Goal: Information Seeking & Learning: Compare options

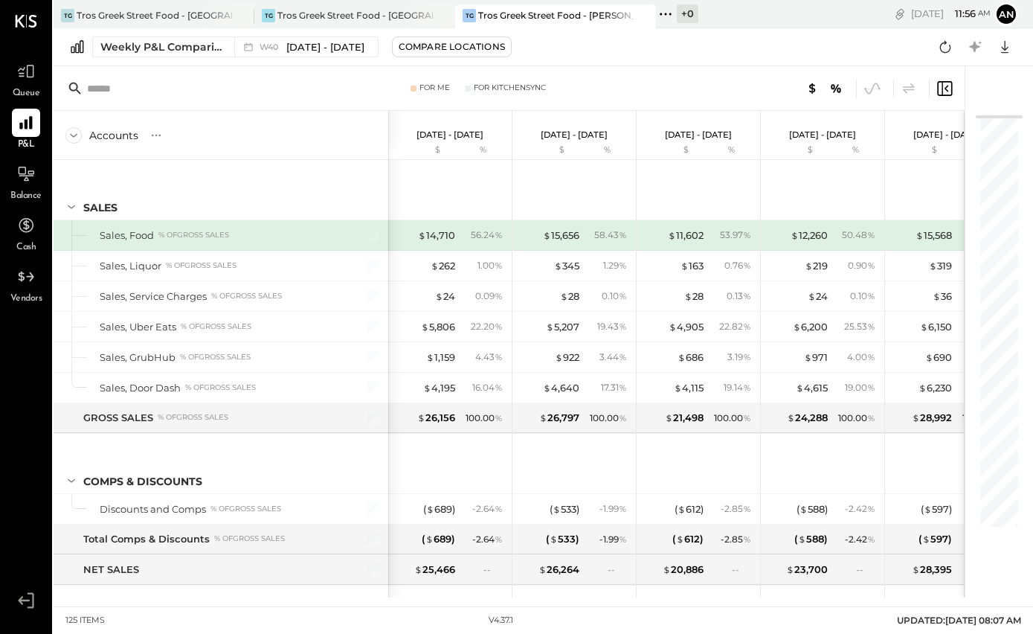
click at [31, 125] on icon at bounding box center [25, 122] width 13 height 13
click at [27, 132] on icon at bounding box center [26, 123] width 18 height 18
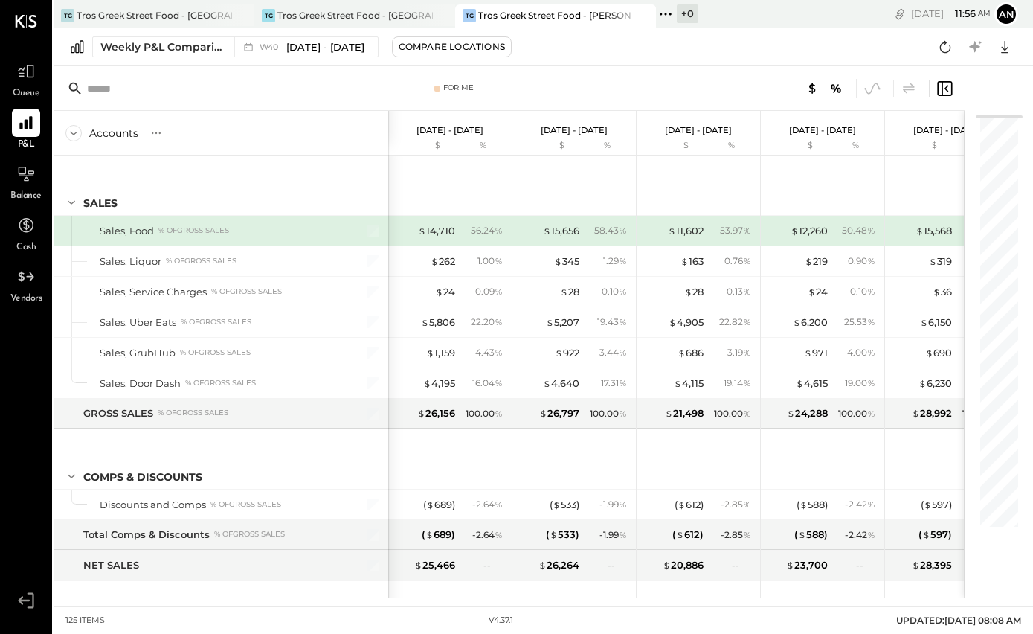
click at [197, 41] on div "Weekly P&L Comparison" at bounding box center [162, 46] width 125 height 15
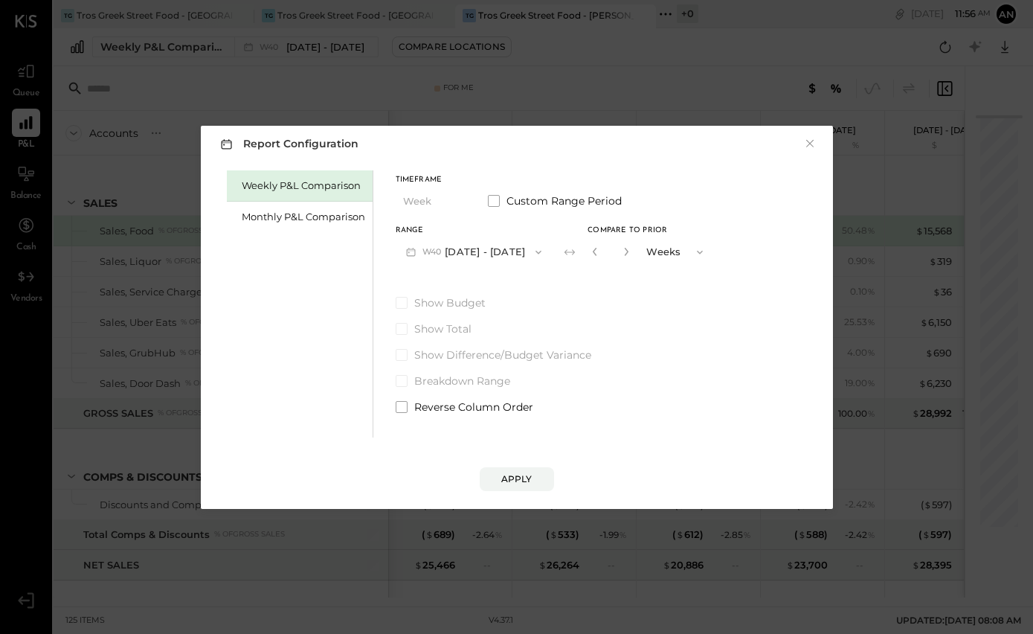
click at [530, 487] on button "Apply" at bounding box center [517, 479] width 74 height 24
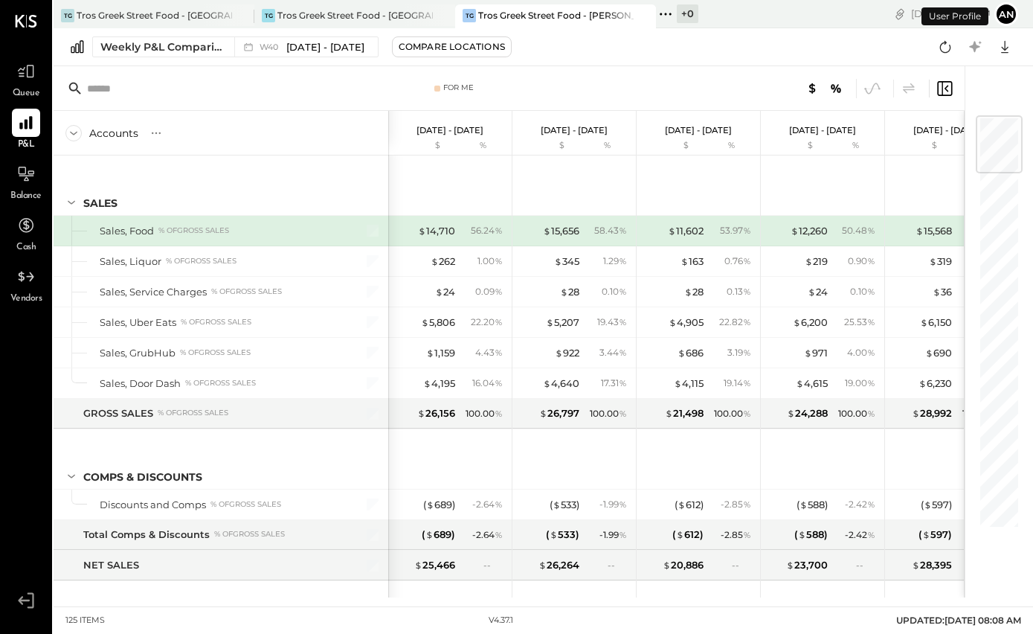
click at [501, 50] on div "Compare Locations" at bounding box center [452, 46] width 106 height 13
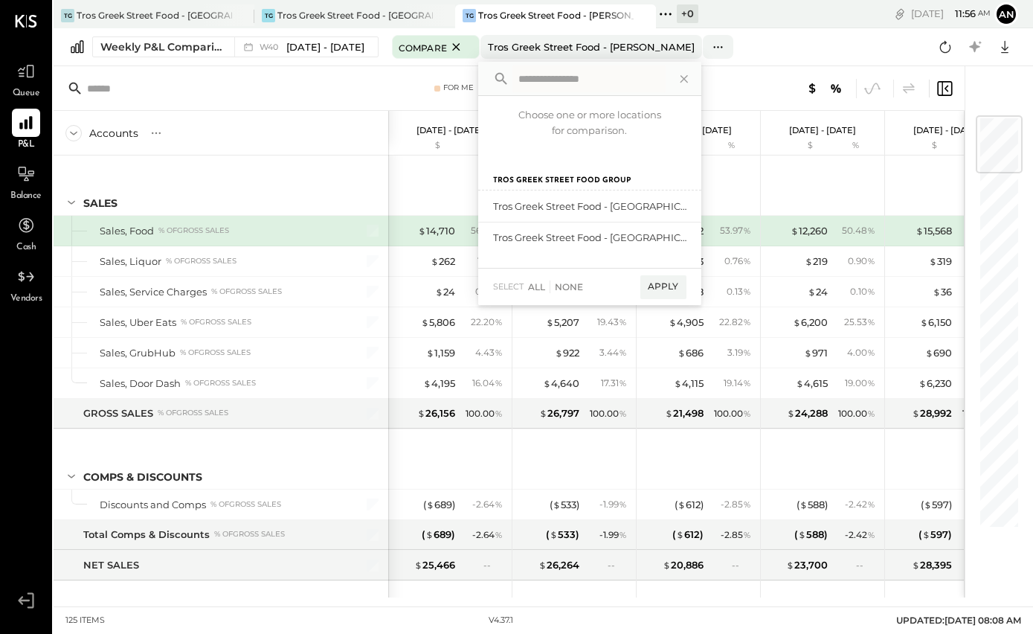
click at [0, 0] on div "add to compare" at bounding box center [0, 0] width 0 height 0
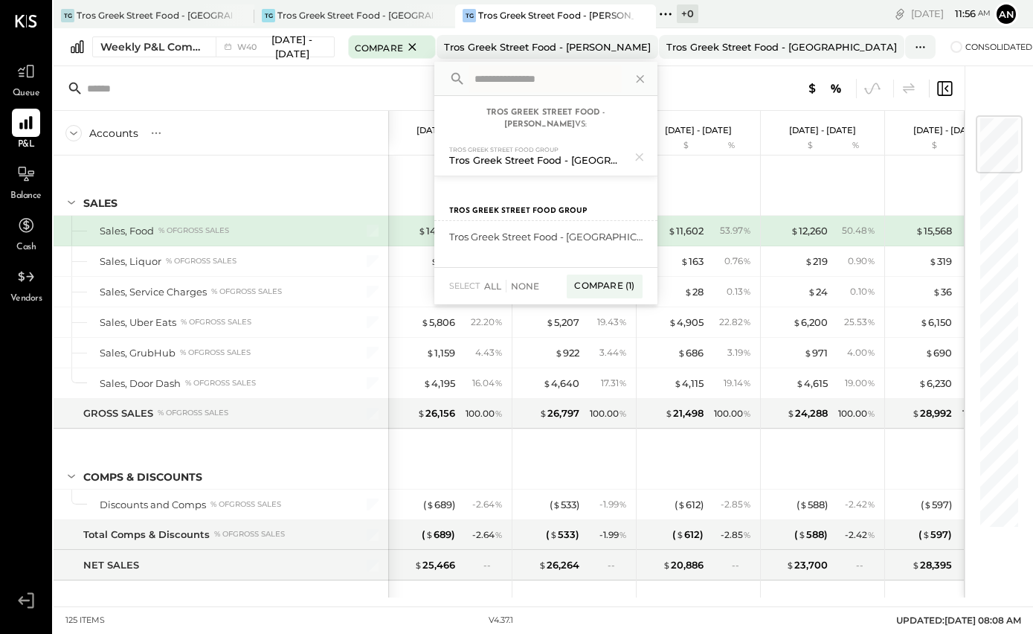
click at [0, 0] on div "add to compare" at bounding box center [0, 0] width 0 height 0
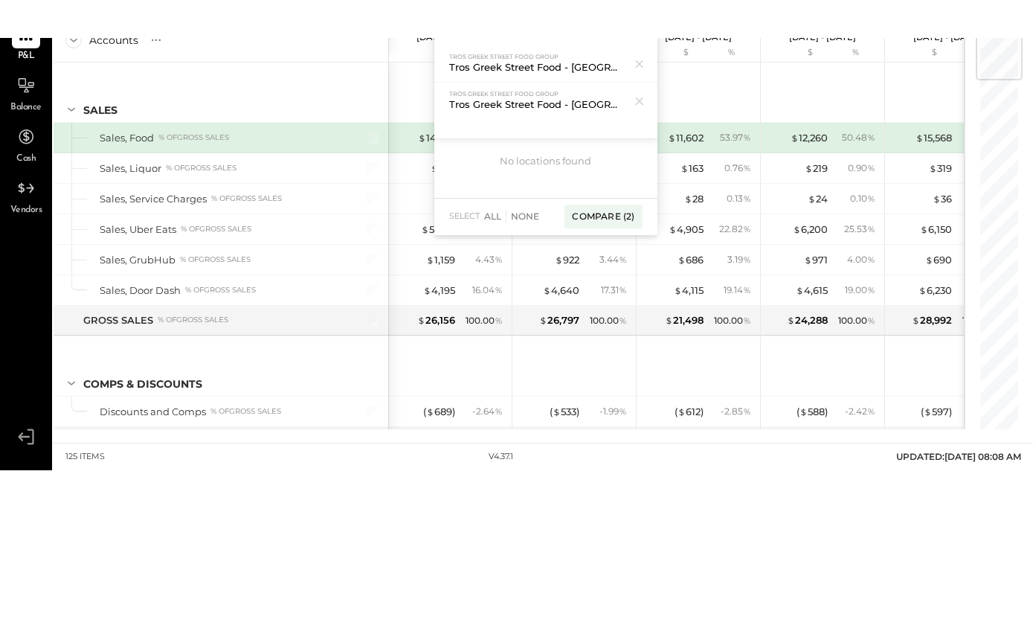
click at [617, 293] on div "Compare (2)" at bounding box center [602, 305] width 77 height 24
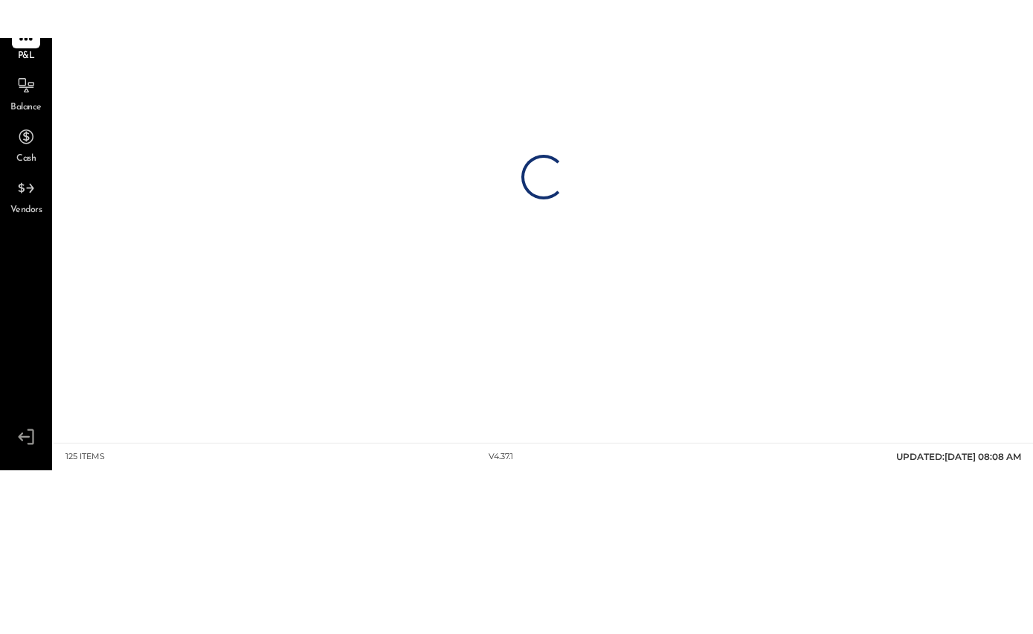
scroll to position [51, 0]
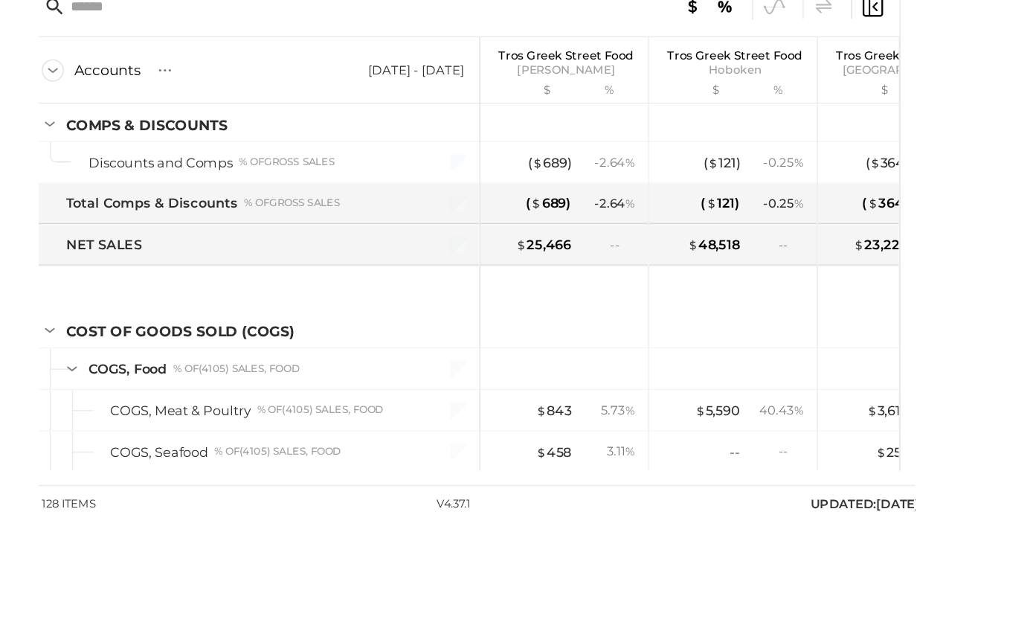
scroll to position [672, 0]
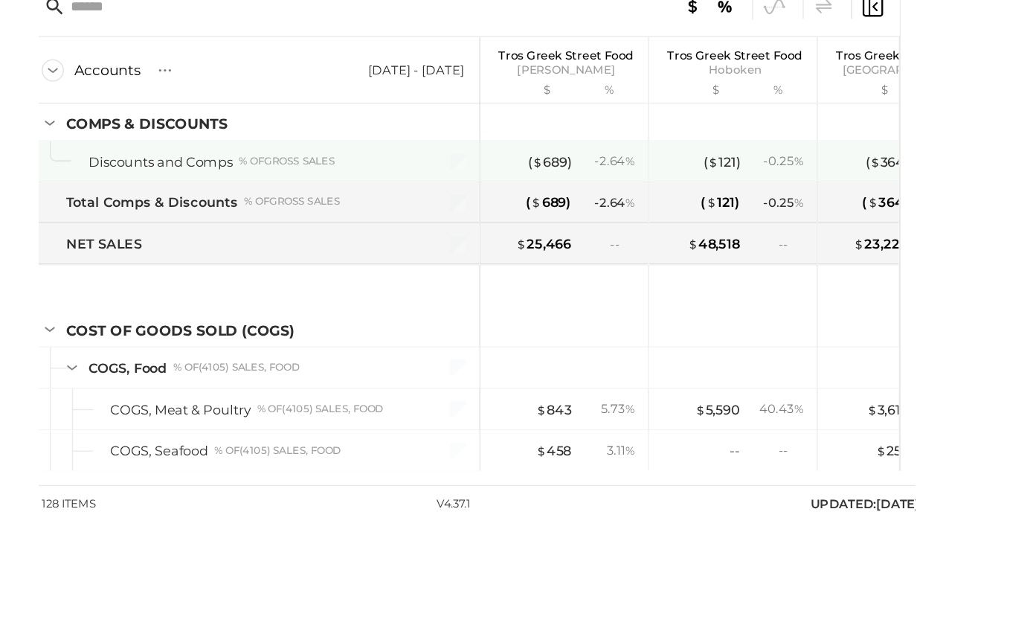
click at [418, 194] on div "( $ 689 )" at bounding box center [434, 201] width 32 height 14
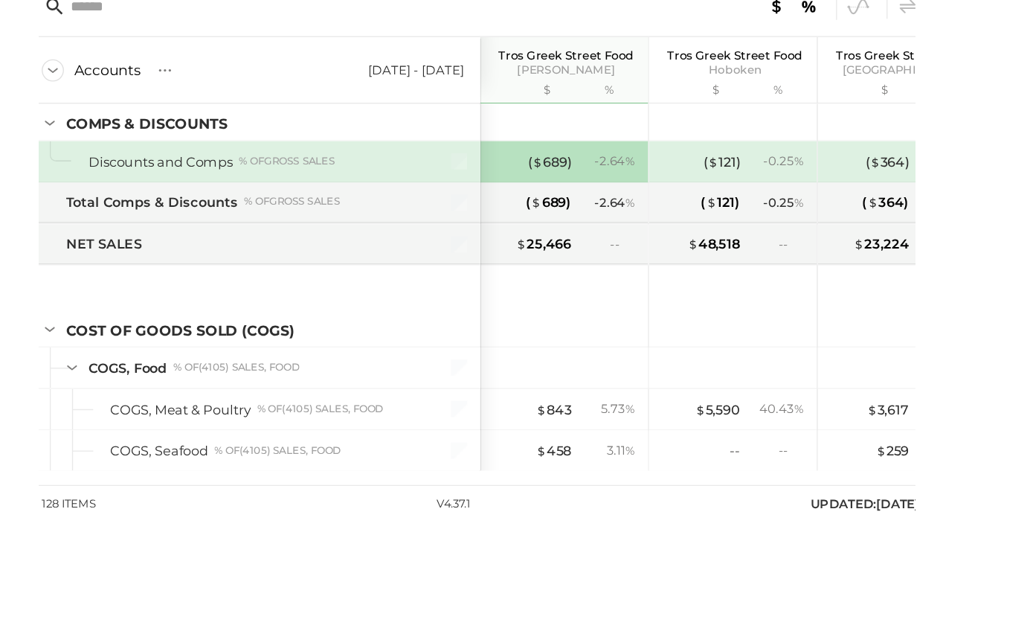
click at [418, 194] on div "( $ 689 )" at bounding box center [434, 201] width 32 height 14
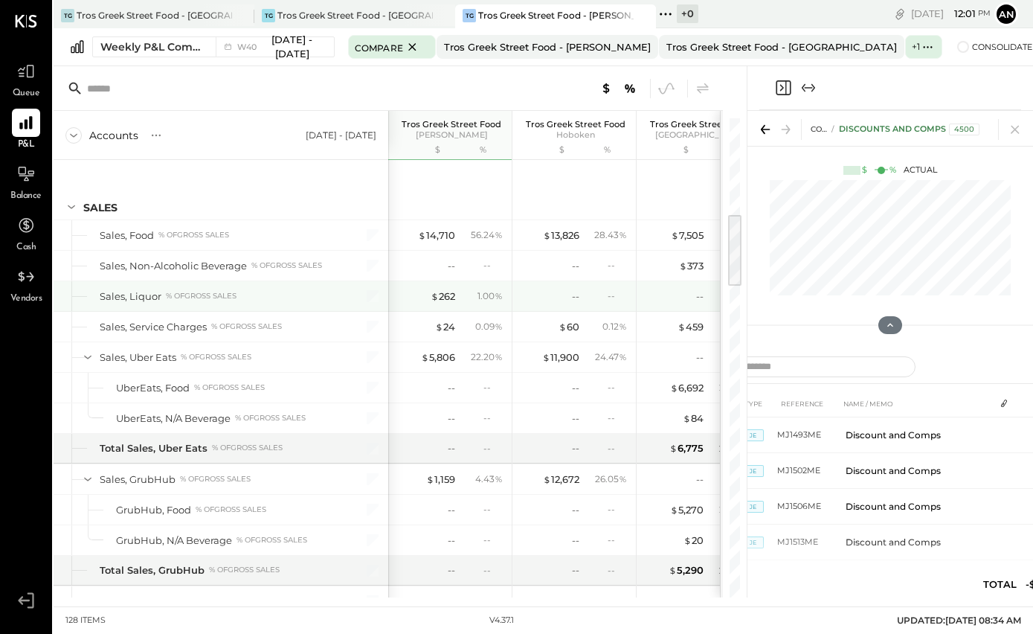
click at [443, 289] on div "$ 262" at bounding box center [443, 296] width 25 height 14
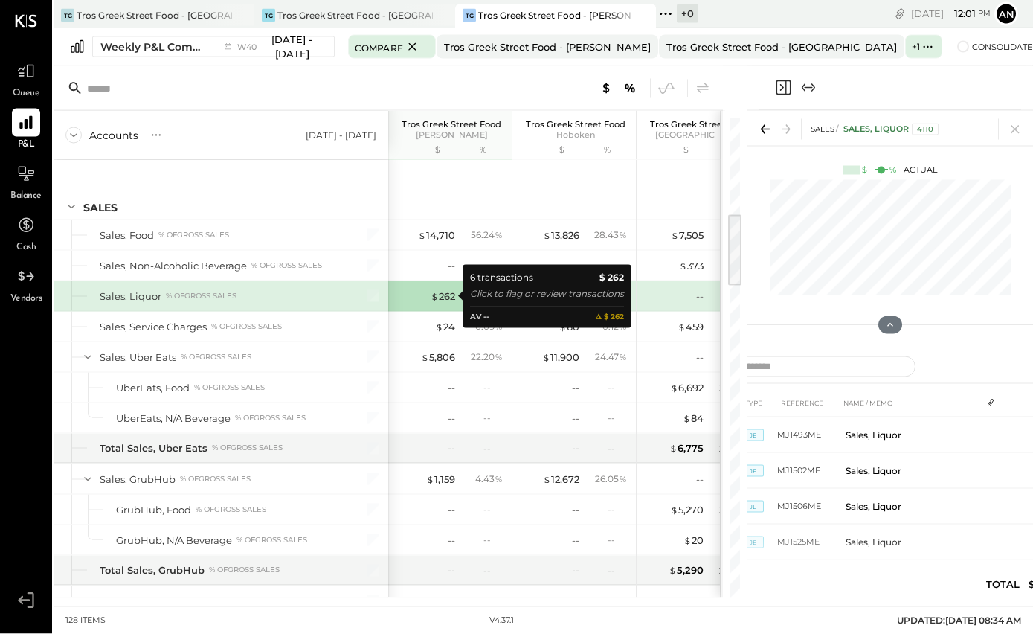
scroll to position [50, 0]
click at [814, 79] on icon "Expand panel (e)" at bounding box center [809, 88] width 18 height 18
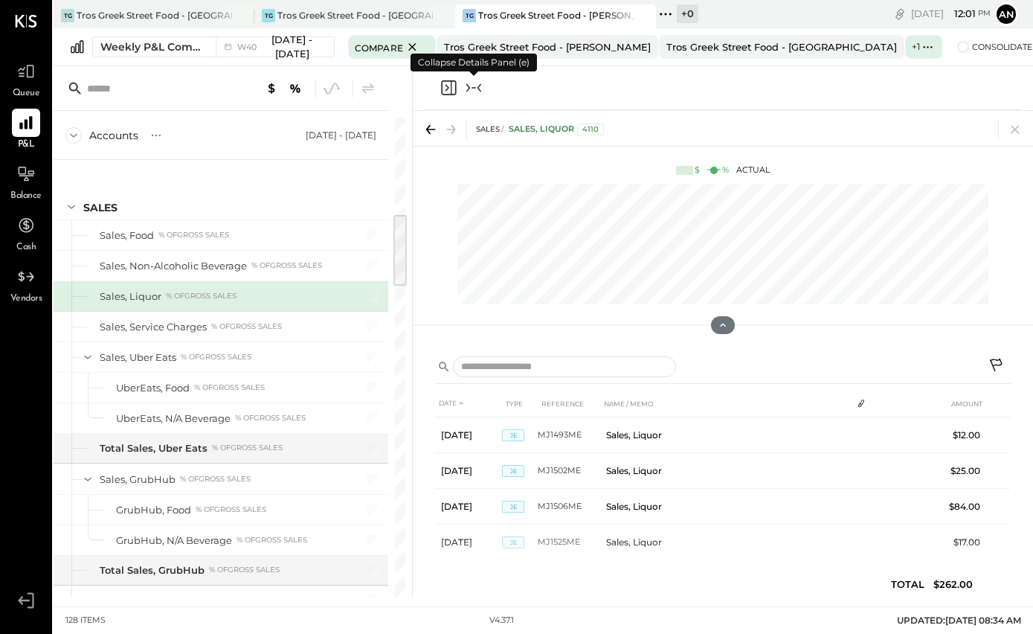
click at [477, 79] on icon "Collapse panel (e)" at bounding box center [474, 88] width 18 height 18
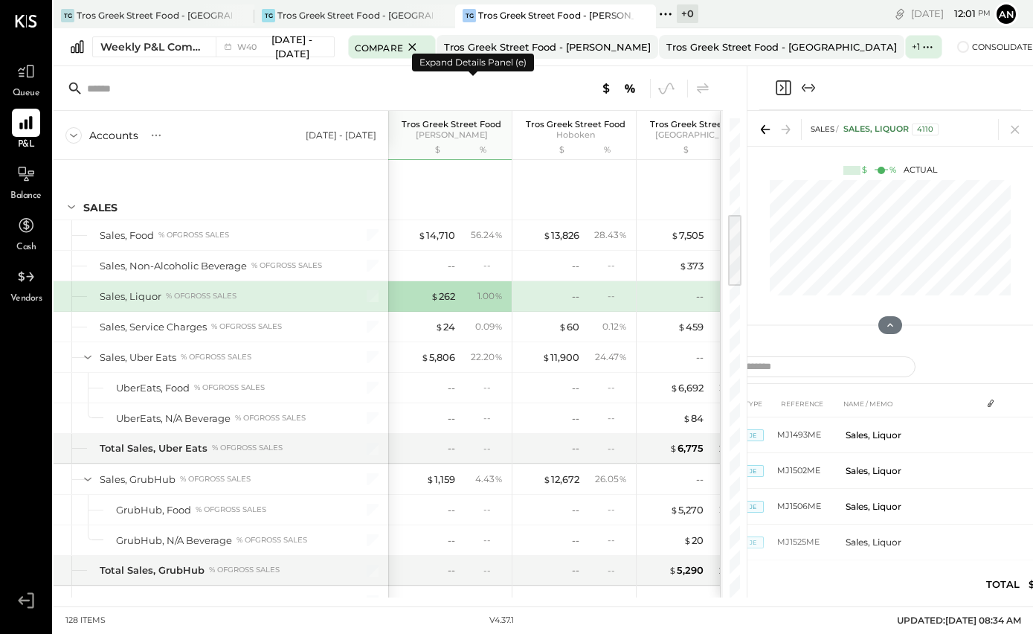
click at [786, 80] on icon "Close panel" at bounding box center [783, 87] width 15 height 15
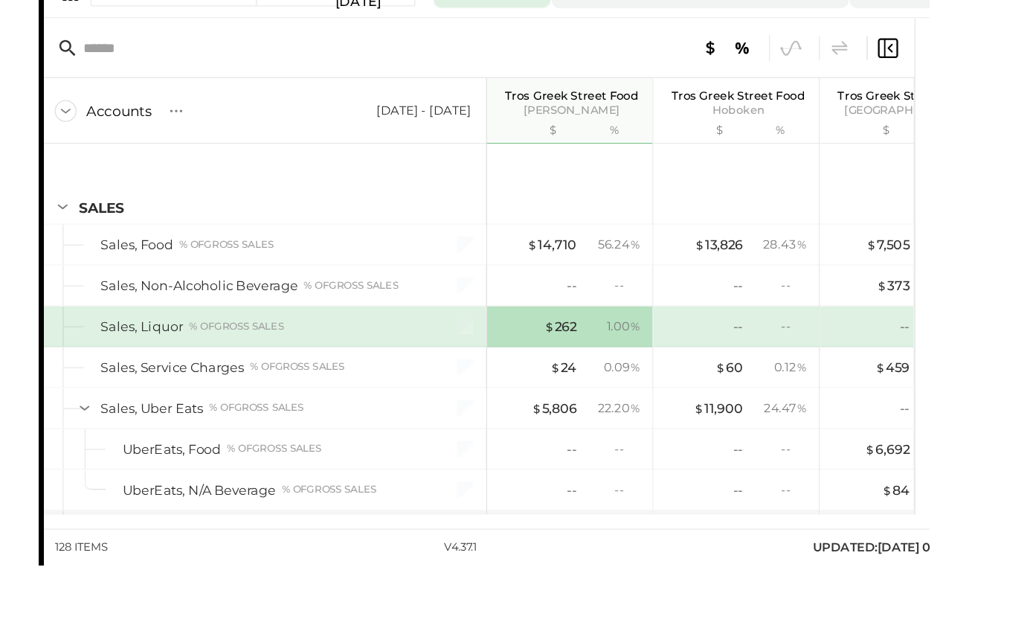
click at [50, 219] on div "Sales, Food % of GROSS SALES" at bounding box center [215, 234] width 334 height 30
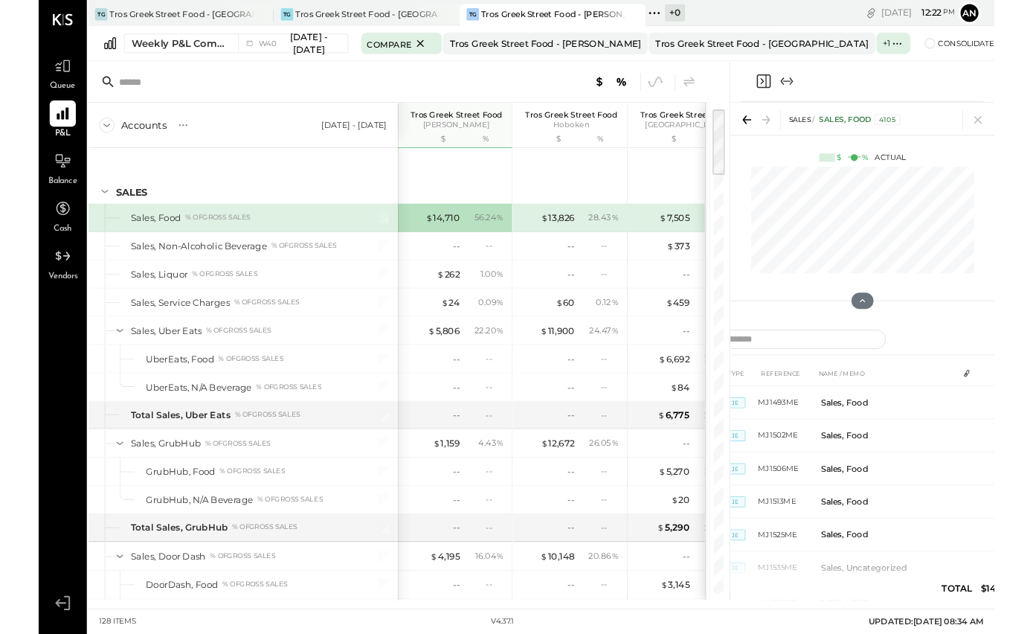
click at [814, 86] on icon "Expand panel (e)" at bounding box center [809, 88] width 18 height 18
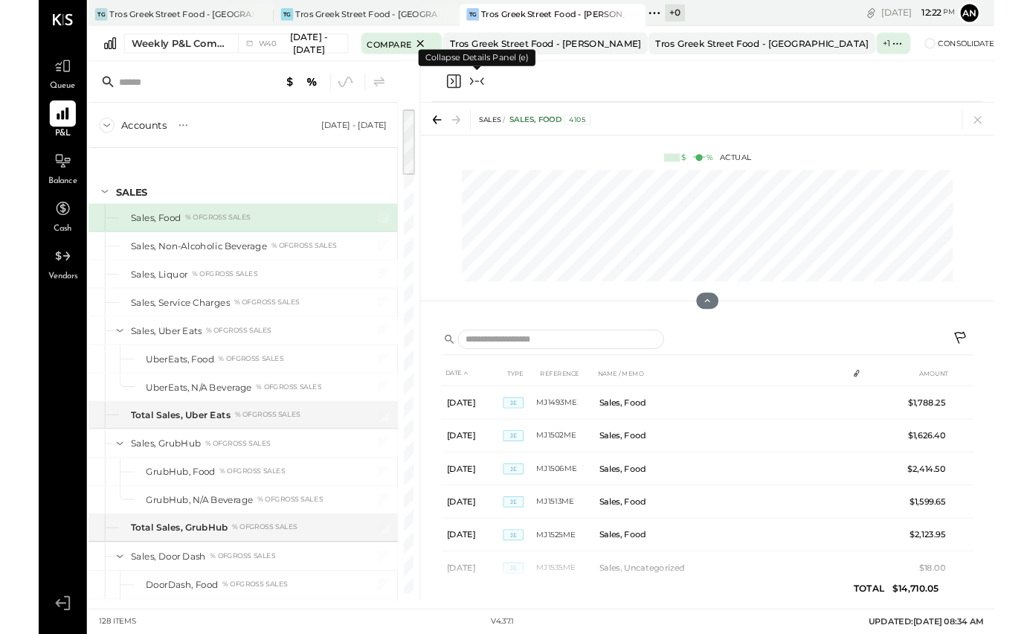
click at [452, 94] on icon "Close panel" at bounding box center [449, 88] width 18 height 18
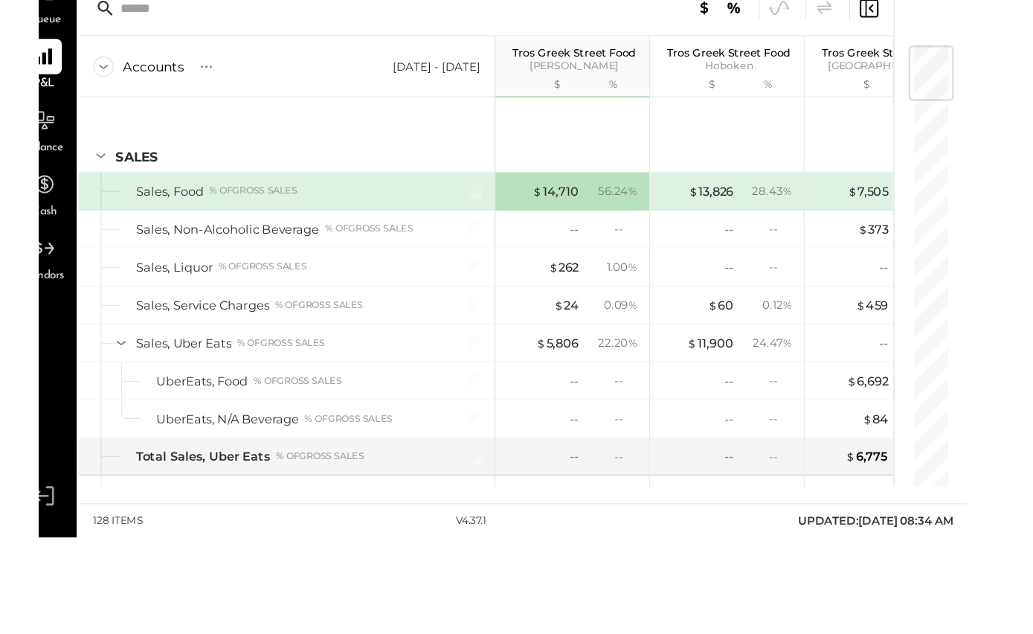
scroll to position [33, 0]
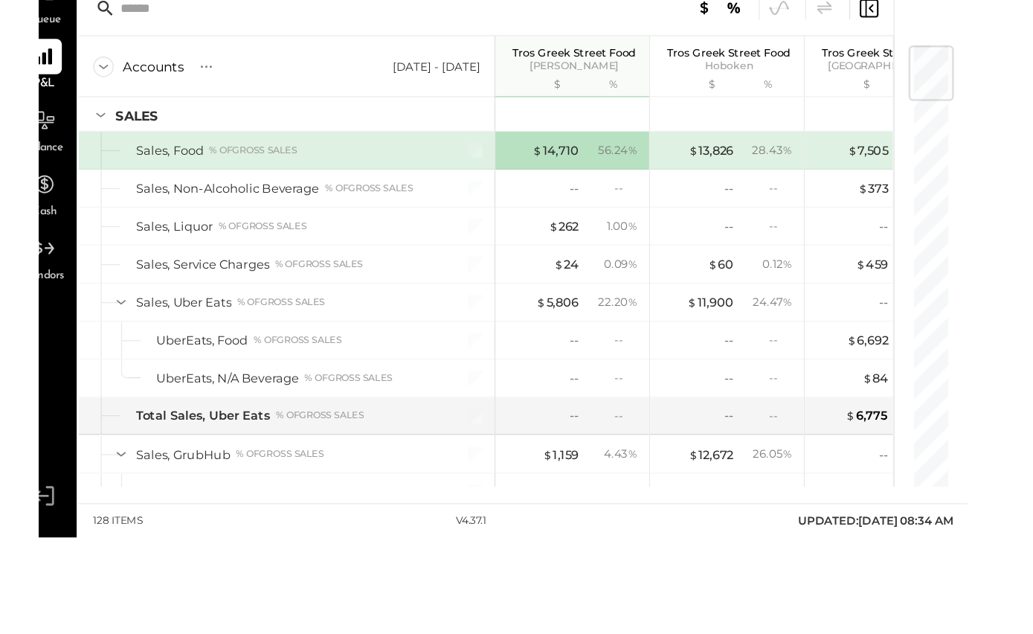
click at [431, 252] on div "$ 262" at bounding box center [443, 259] width 25 height 14
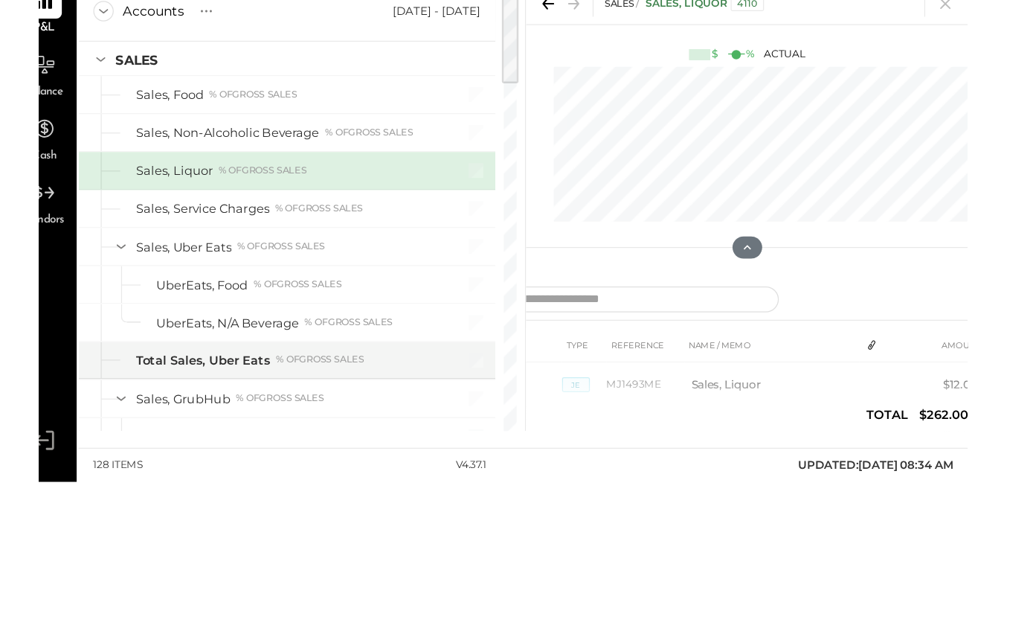
click at [637, 591] on td "Sales, Liquor" at bounding box center [610, 609] width 141 height 36
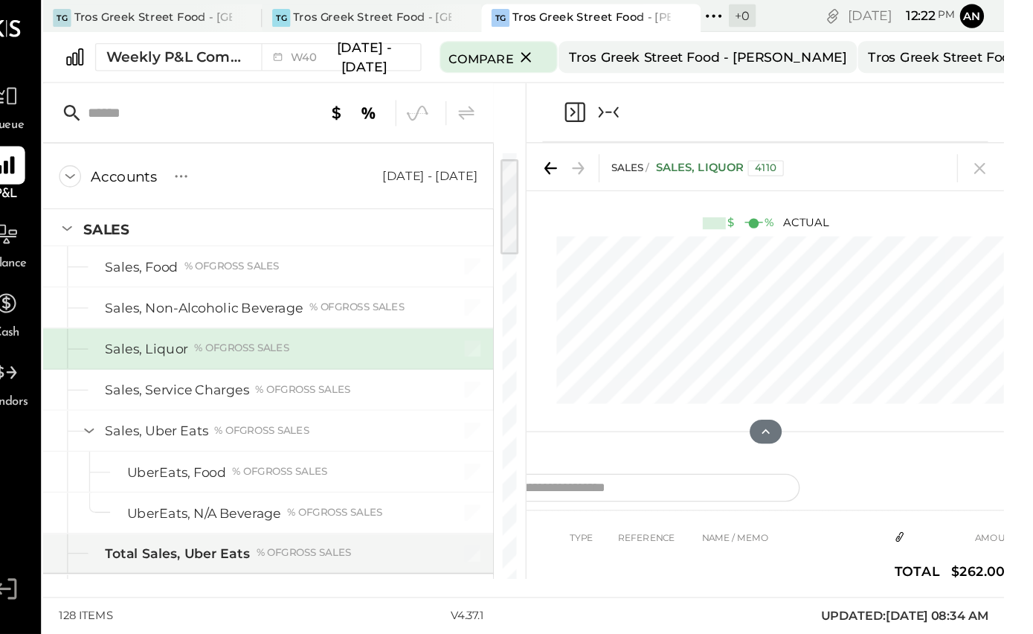
click at [465, 92] on icon "Collapse panel (e)" at bounding box center [474, 83] width 18 height 18
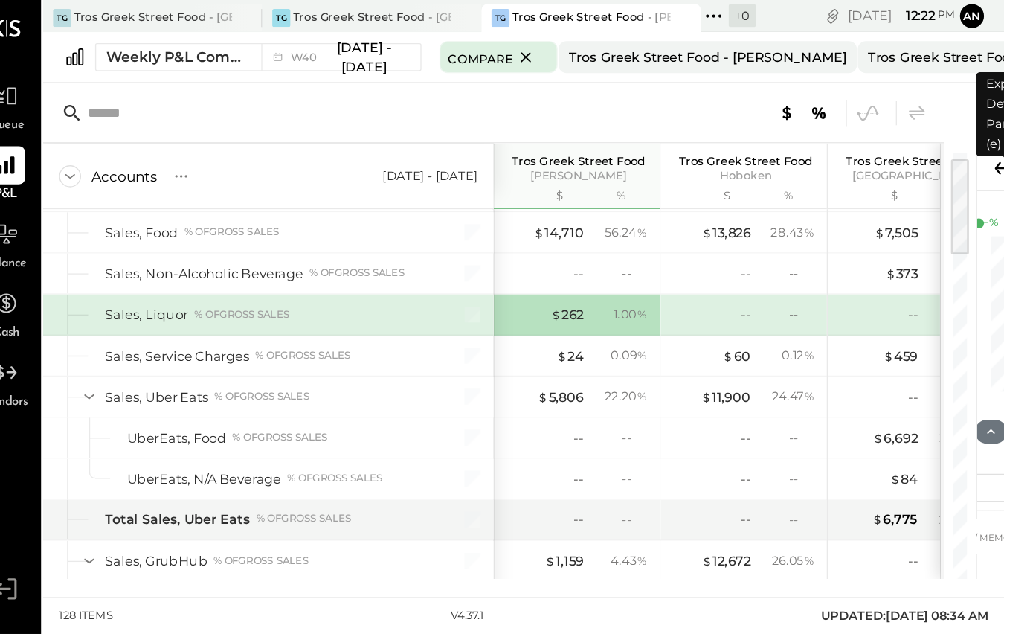
scroll to position [59, 0]
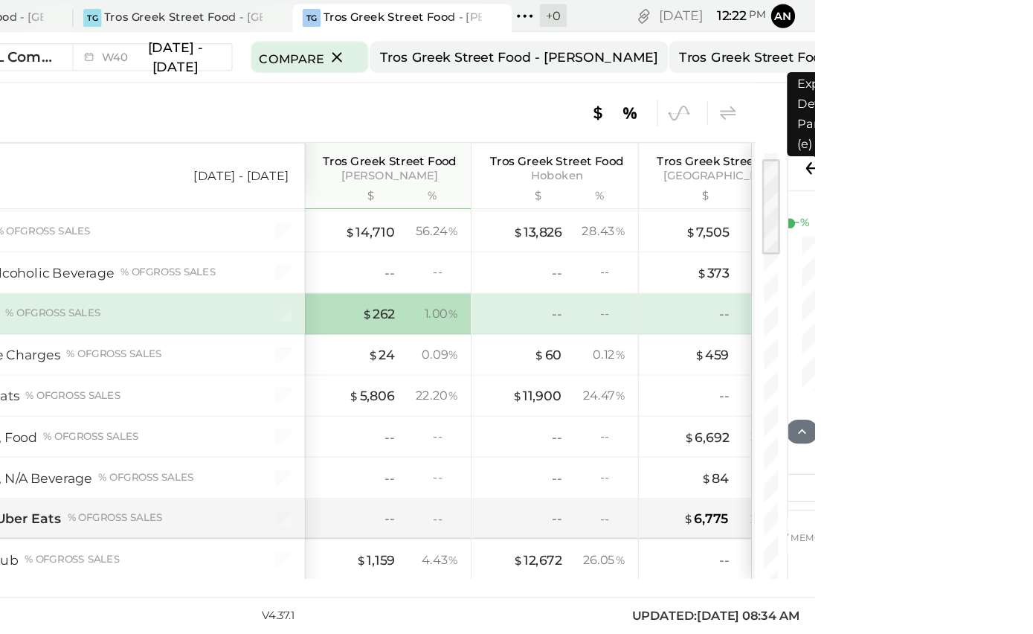
click at [774, 83] on icon "Close panel" at bounding box center [783, 83] width 18 height 18
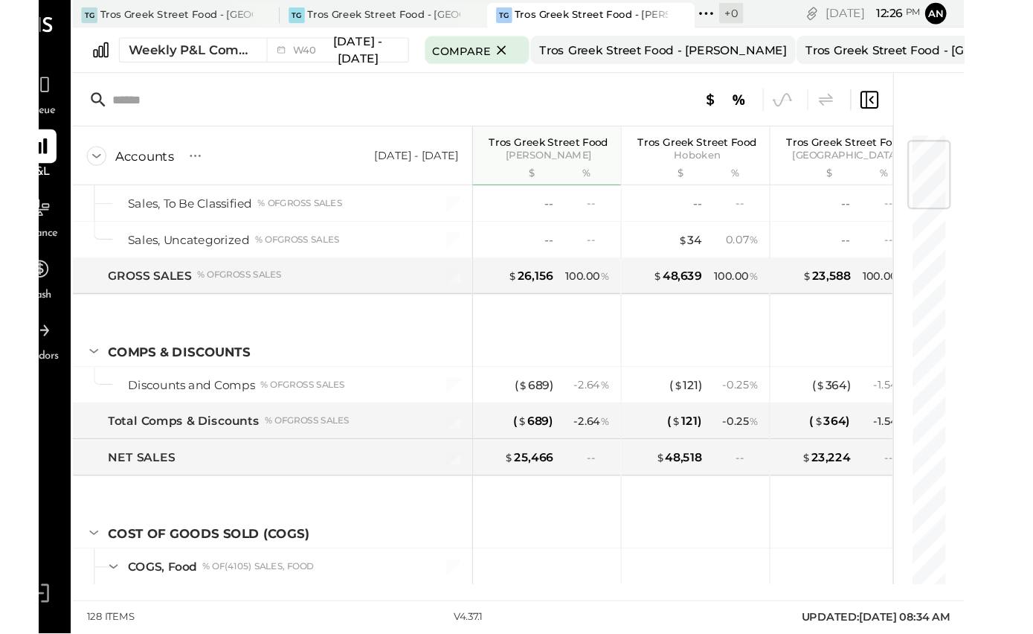
scroll to position [579, 0]
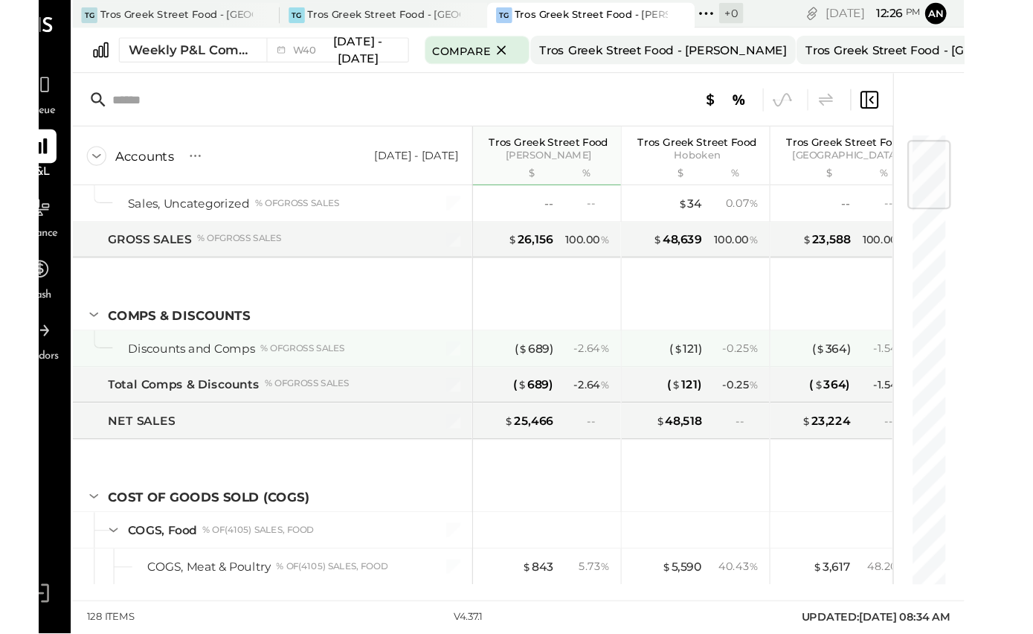
click at [423, 285] on div "( $ 689 )" at bounding box center [439, 292] width 32 height 14
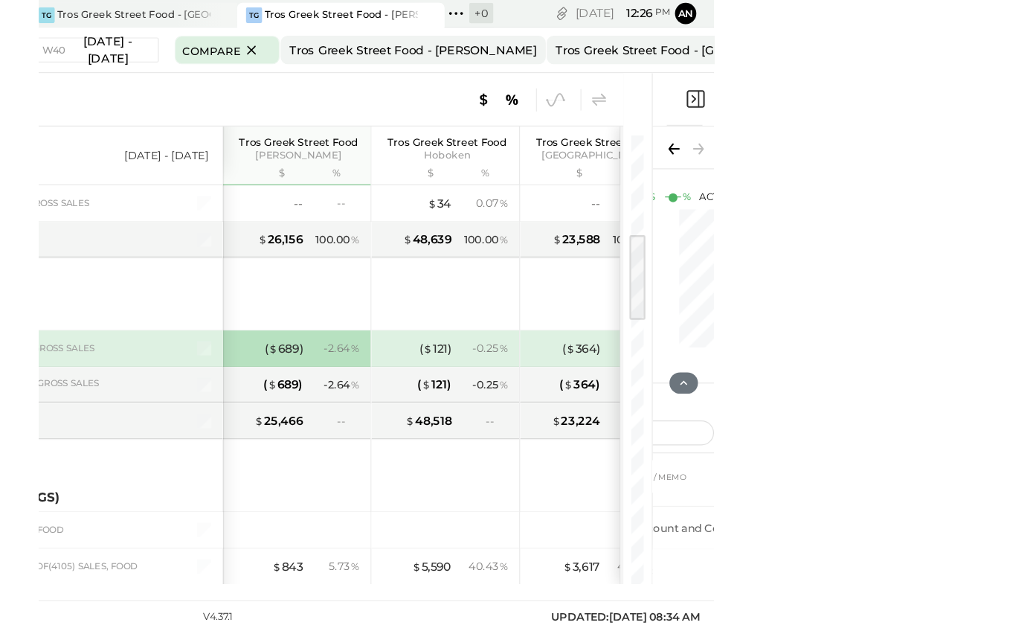
scroll to position [24, 0]
click at [811, 80] on icon "Expand panel (e)" at bounding box center [813, 84] width 4 height 8
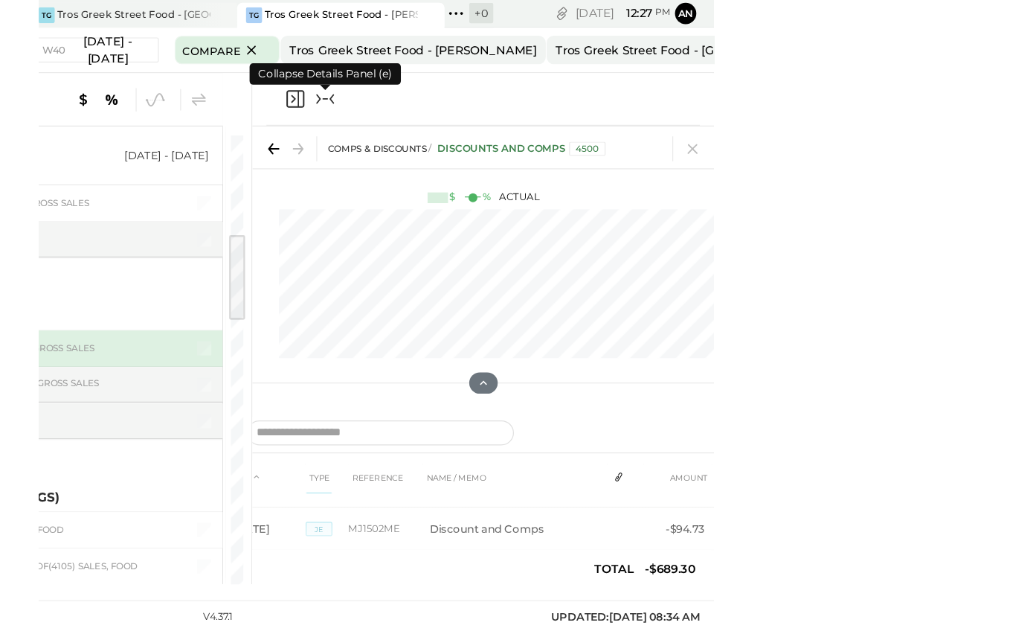
click at [441, 76] on icon "Close panel" at bounding box center [448, 83] width 15 height 15
